Goal: Find contact information: Find contact information

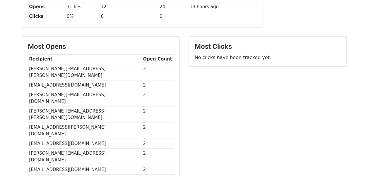
scroll to position [115, 0]
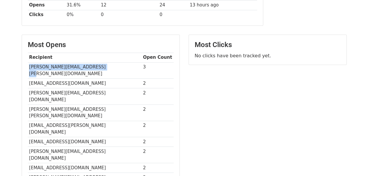
drag, startPoint x: 28, startPoint y: 66, endPoint x: 101, endPoint y: 63, distance: 72.9
click at [101, 63] on td "[PERSON_NAME][EMAIL_ADDRESS][PERSON_NAME][DOMAIN_NAME]" at bounding box center [85, 70] width 114 height 16
copy td "[PERSON_NAME][EMAIL_ADDRESS][PERSON_NAME][DOMAIN_NAME]"
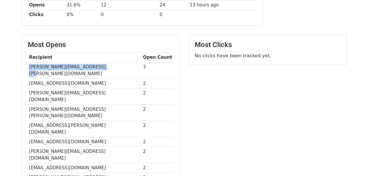
drag, startPoint x: 28, startPoint y: 75, endPoint x: 112, endPoint y: 75, distance: 84.3
click at [112, 79] on td "[EMAIL_ADDRESS][DOMAIN_NAME]" at bounding box center [85, 84] width 114 height 10
copy td "[EMAIL_ADDRESS][DOMAIN_NAME]"
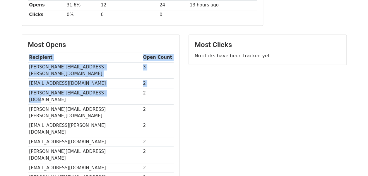
drag, startPoint x: 27, startPoint y: 84, endPoint x: 105, endPoint y: 86, distance: 78.4
click at [105, 86] on div "Most Opens Recipient Open Count [PERSON_NAME][EMAIL_ADDRESS][PERSON_NAME][DOMAI…" at bounding box center [100, 120] width 157 height 170
click at [105, 88] on td "[PERSON_NAME][EMAIL_ADDRESS][DOMAIN_NAME]" at bounding box center [85, 96] width 114 height 16
click at [96, 88] on td "[PERSON_NAME][EMAIL_ADDRESS][DOMAIN_NAME]" at bounding box center [85, 96] width 114 height 16
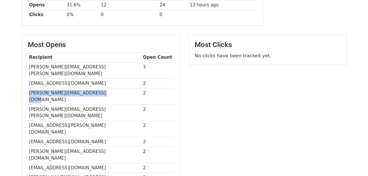
drag, startPoint x: 29, startPoint y: 83, endPoint x: 113, endPoint y: 82, distance: 84.5
click at [113, 88] on td "[PERSON_NAME][EMAIL_ADDRESS][DOMAIN_NAME]" at bounding box center [85, 96] width 114 height 16
copy td "[PERSON_NAME][EMAIL_ADDRESS][DOMAIN_NAME]"
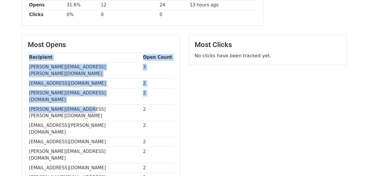
drag, startPoint x: 27, startPoint y: 94, endPoint x: 89, endPoint y: 92, distance: 62.0
click at [89, 92] on div "Most Opens Recipient Open Count [PERSON_NAME][EMAIL_ADDRESS][PERSON_NAME][DOMAI…" at bounding box center [100, 120] width 157 height 170
click at [89, 104] on td "[PERSON_NAME][EMAIL_ADDRESS][PERSON_NAME][DOMAIN_NAME]" at bounding box center [85, 112] width 114 height 16
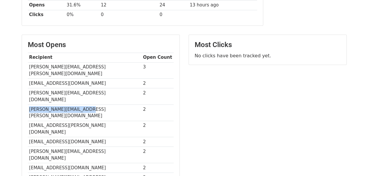
drag, startPoint x: 29, startPoint y: 93, endPoint x: 89, endPoint y: 92, distance: 60.3
click at [89, 104] on td "[PERSON_NAME][EMAIL_ADDRESS][PERSON_NAME][DOMAIN_NAME]" at bounding box center [85, 112] width 114 height 16
copy td "[PERSON_NAME][EMAIL_ADDRESS][PERSON_NAME][DOMAIN_NAME]"
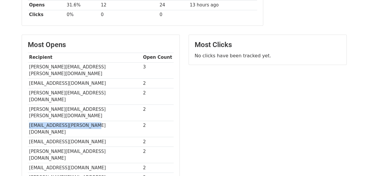
drag, startPoint x: 28, startPoint y: 105, endPoint x: 89, endPoint y: 102, distance: 60.6
click at [89, 121] on td "[EMAIL_ADDRESS][PERSON_NAME][DOMAIN_NAME]" at bounding box center [85, 129] width 114 height 16
copy td "[EMAIL_ADDRESS][PERSON_NAME][DOMAIN_NAME]"
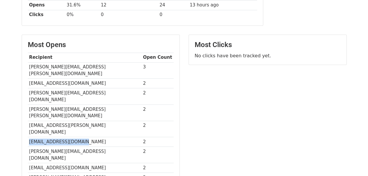
drag, startPoint x: 28, startPoint y: 112, endPoint x: 82, endPoint y: 114, distance: 53.6
click at [82, 137] on td "[EMAIL_ADDRESS][DOMAIN_NAME]" at bounding box center [85, 142] width 114 height 10
copy td "[EMAIL_ADDRESS][DOMAIN_NAME]"
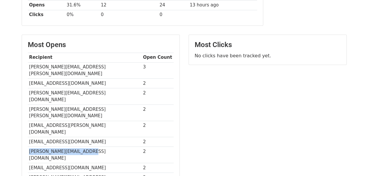
drag, startPoint x: 29, startPoint y: 123, endPoint x: 85, endPoint y: 122, distance: 56.2
click at [85, 147] on td "[PERSON_NAME][EMAIL_ADDRESS][DOMAIN_NAME]" at bounding box center [85, 155] width 114 height 16
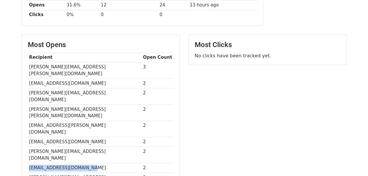
drag, startPoint x: 28, startPoint y: 133, endPoint x: 96, endPoint y: 134, distance: 68.2
click at [96, 163] on td "[EMAIL_ADDRESS][DOMAIN_NAME]" at bounding box center [85, 168] width 114 height 10
drag, startPoint x: 28, startPoint y: 142, endPoint x: 94, endPoint y: 144, distance: 66.5
drag, startPoint x: 28, startPoint y: 151, endPoint x: 92, endPoint y: 149, distance: 64.1
